Goal: Navigation & Orientation: Find specific page/section

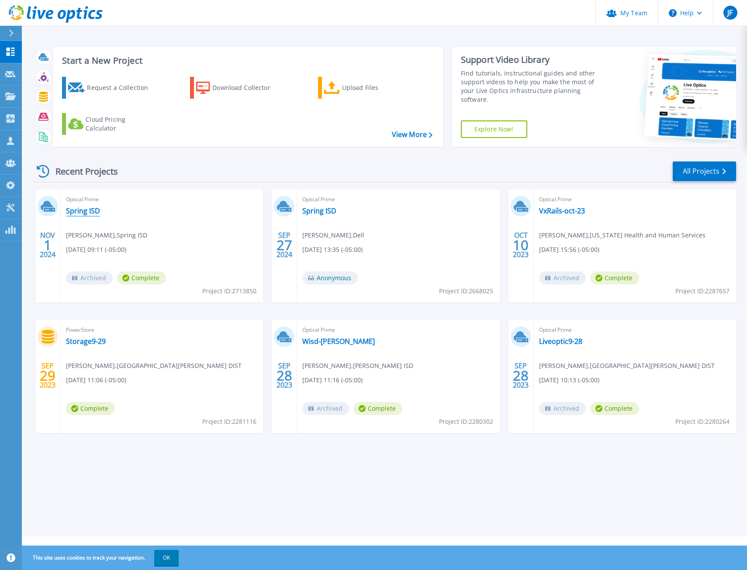
click at [81, 214] on link "Spring ISD" at bounding box center [83, 211] width 34 height 9
click at [321, 341] on link "Wisd-[PERSON_NAME]" at bounding box center [338, 341] width 73 height 9
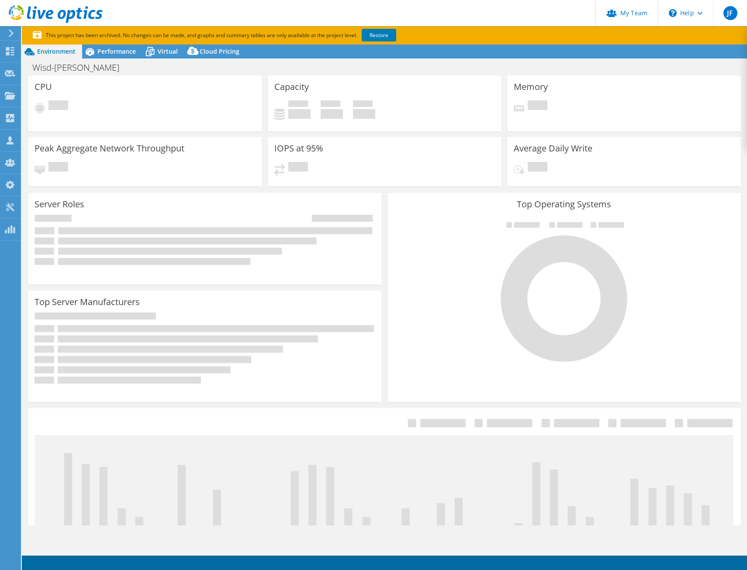
select select "USD"
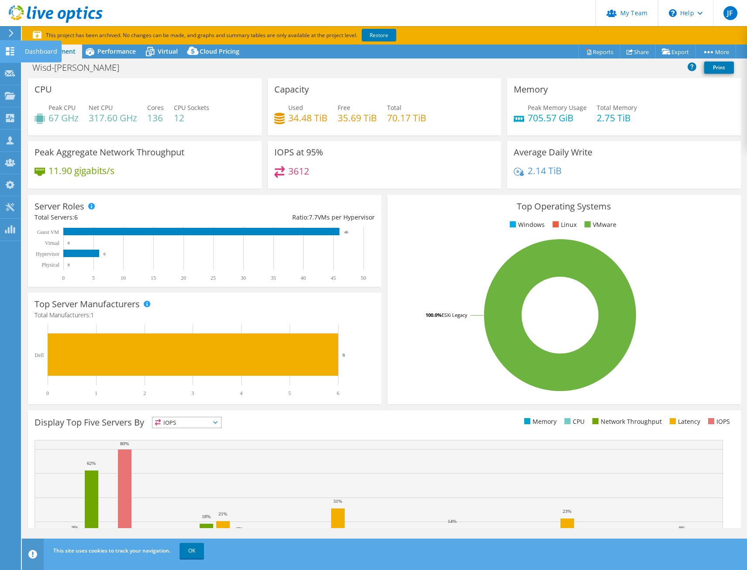
click at [7, 52] on icon at bounding box center [10, 51] width 10 height 8
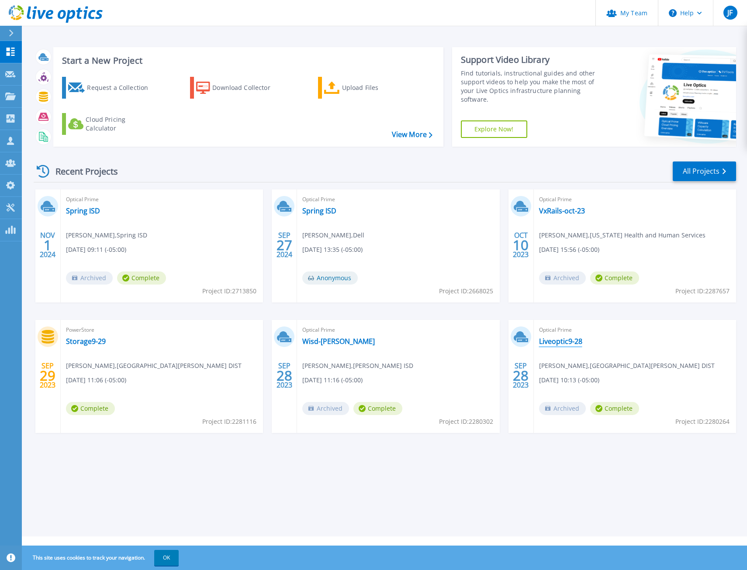
click at [564, 340] on link "Liveoptic9-28" at bounding box center [560, 341] width 43 height 9
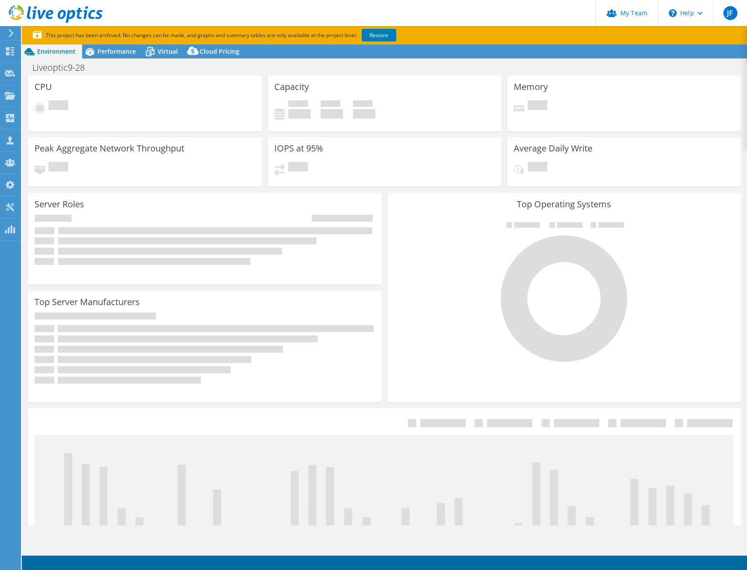
select select "USD"
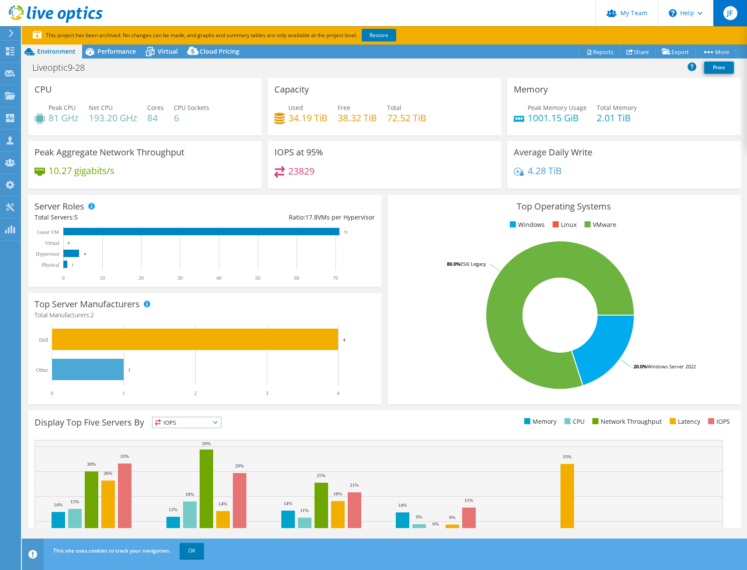
click at [725, 17] on span "JF" at bounding box center [730, 13] width 14 height 14
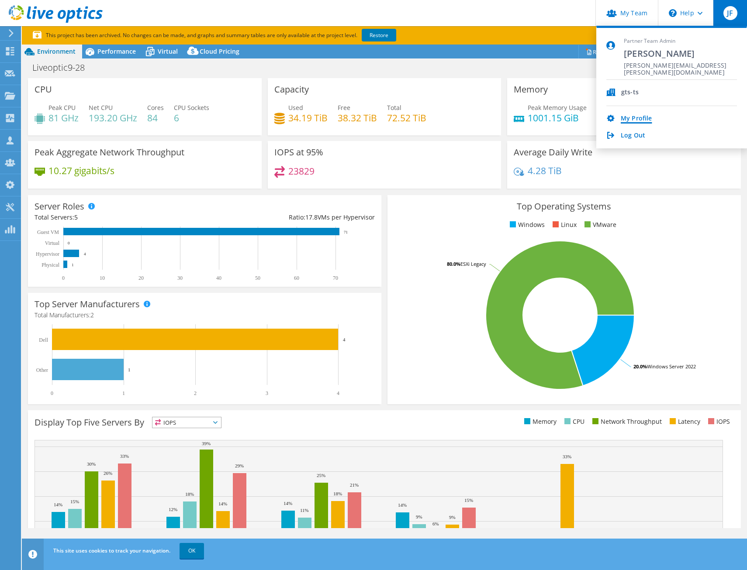
click at [638, 118] on link "My Profile" at bounding box center [636, 119] width 31 height 8
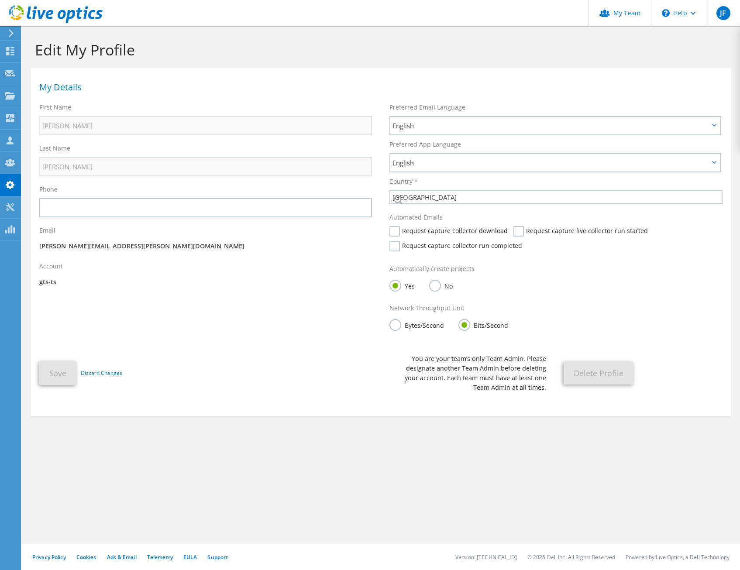
select select "224"
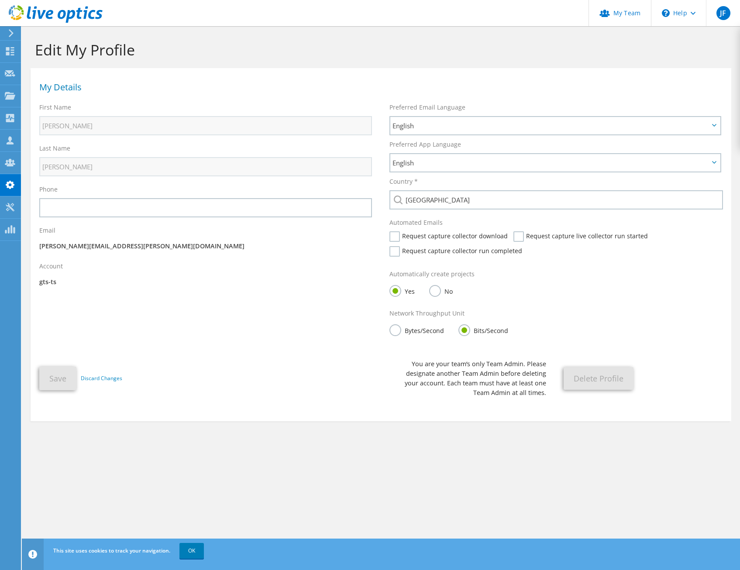
click at [59, 7] on icon at bounding box center [56, 14] width 94 height 18
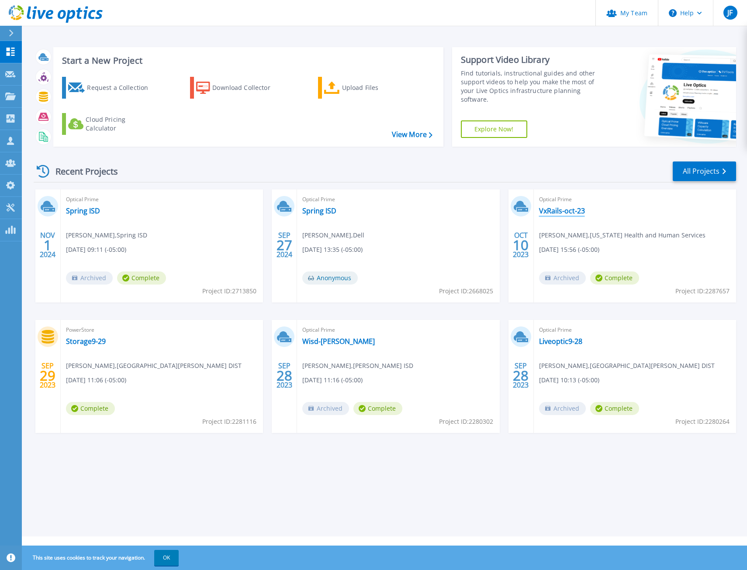
click at [551, 212] on link "VxRails-oct-23" at bounding box center [562, 211] width 46 height 9
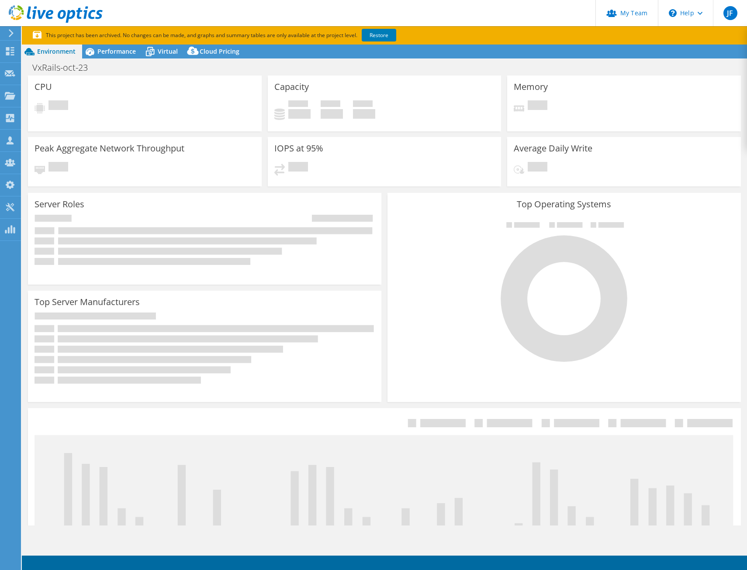
select select "USD"
